Goal: Find specific page/section: Find specific page/section

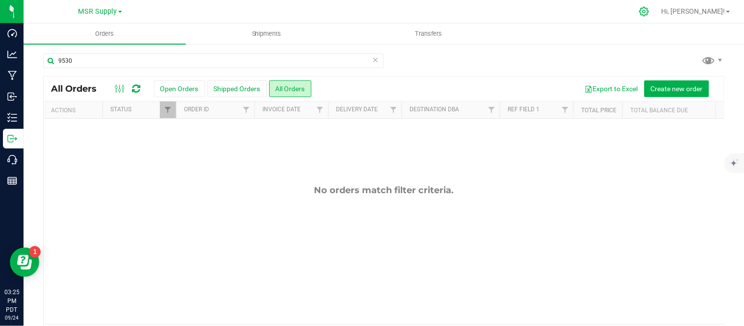
click at [648, 11] on icon at bounding box center [643, 11] width 9 height 9
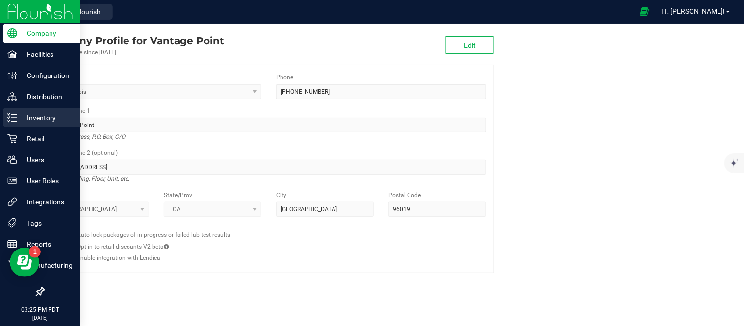
click at [42, 118] on p "Inventory" at bounding box center [46, 118] width 59 height 12
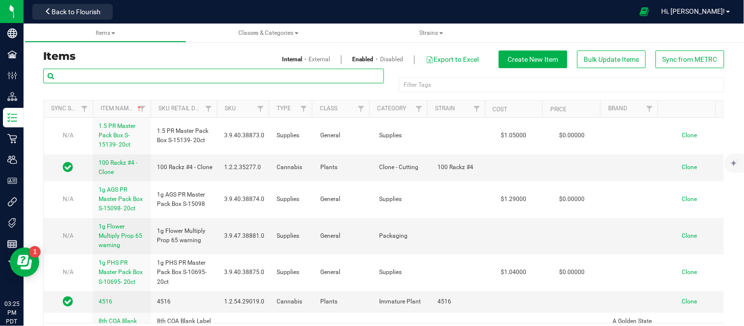
click at [236, 74] on input "text" at bounding box center [213, 76] width 341 height 15
type input "lemon-"
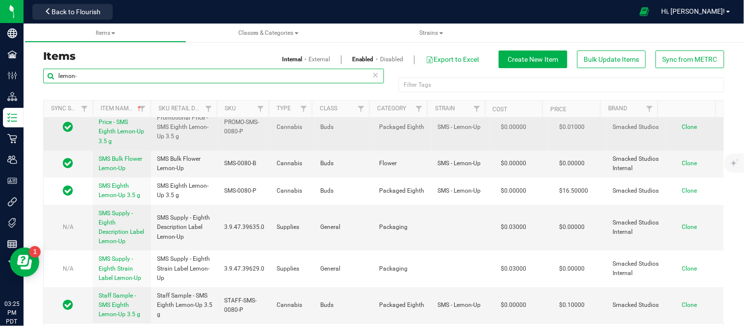
scroll to position [31, 0]
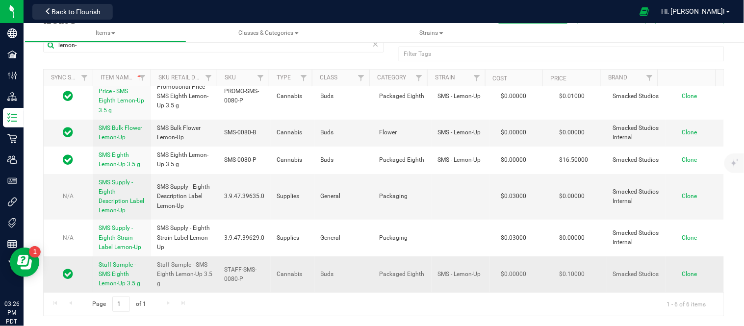
click at [119, 280] on span "Staff Sample - SMS Eighth Lemon-Up 3.5 g" at bounding box center [120, 273] width 42 height 25
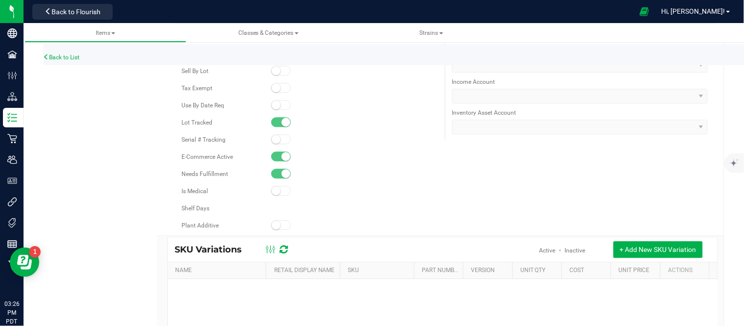
scroll to position [615, 0]
click at [87, 17] on button "Back to Flourish" at bounding box center [72, 12] width 80 height 16
